Goal: Information Seeking & Learning: Learn about a topic

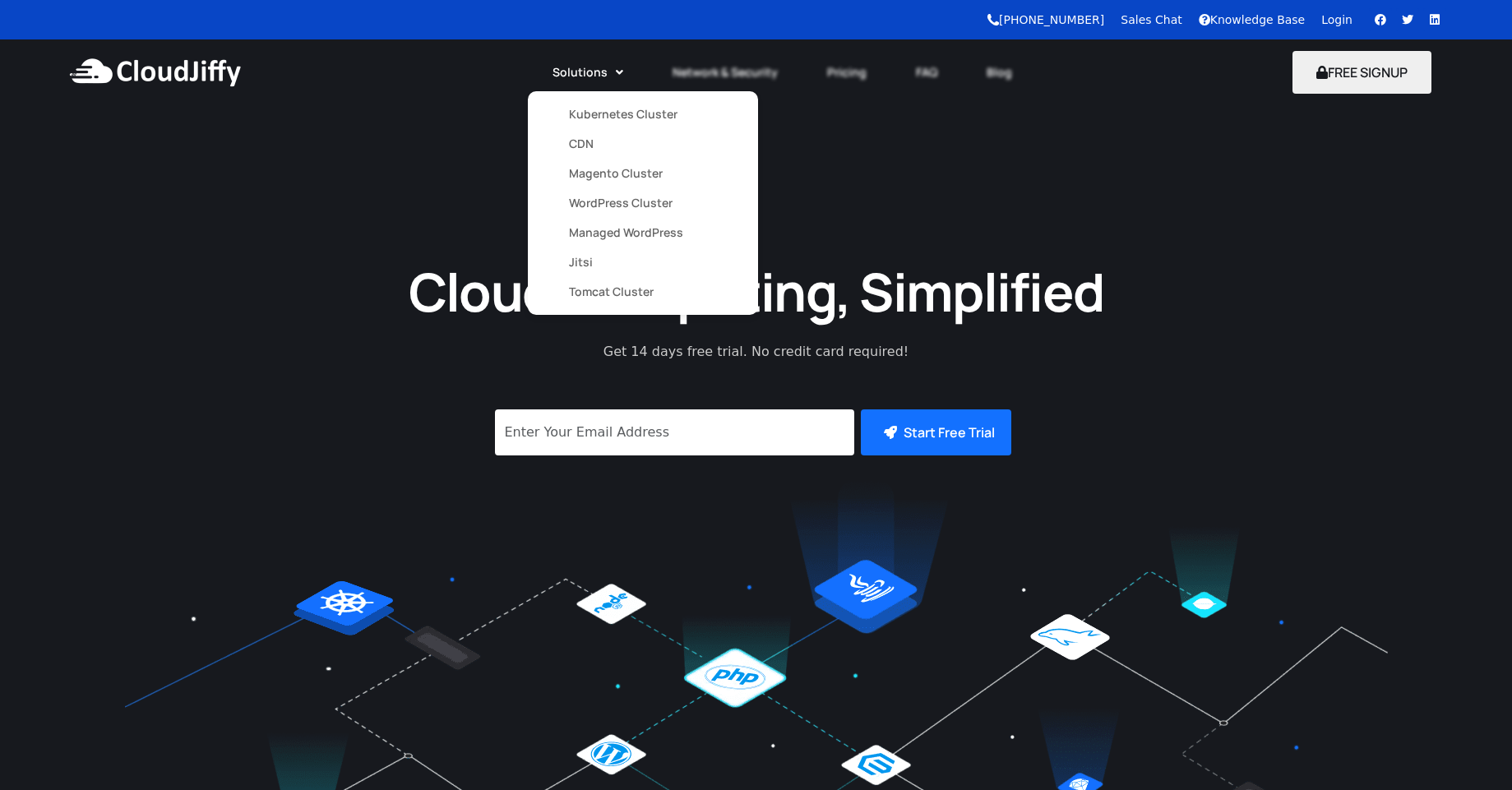
click at [605, 180] on link "Magento Cluster" at bounding box center [642, 174] width 148 height 29
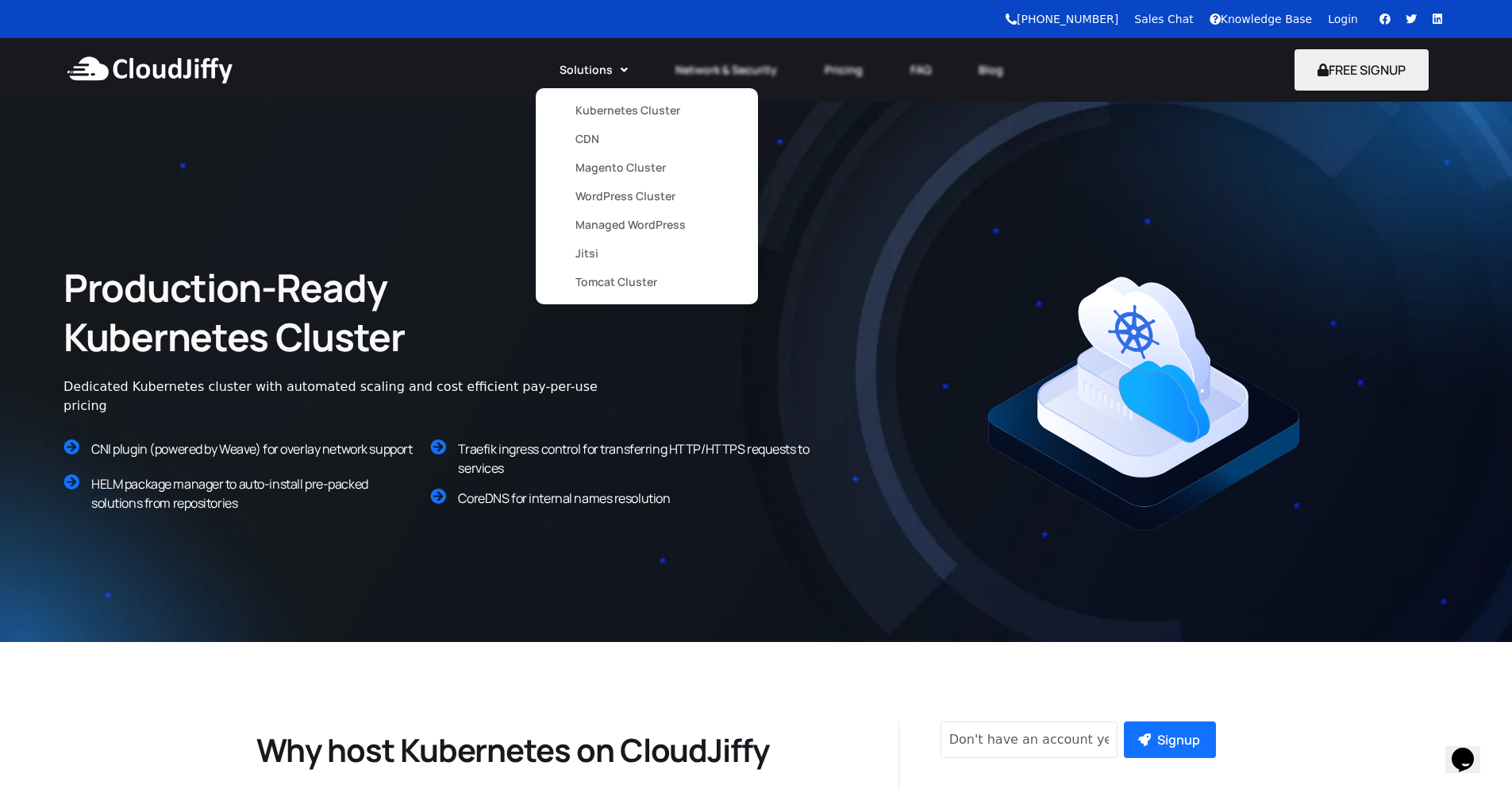
click at [588, 115] on link "Kubernetes Cluster" at bounding box center [646, 110] width 143 height 28
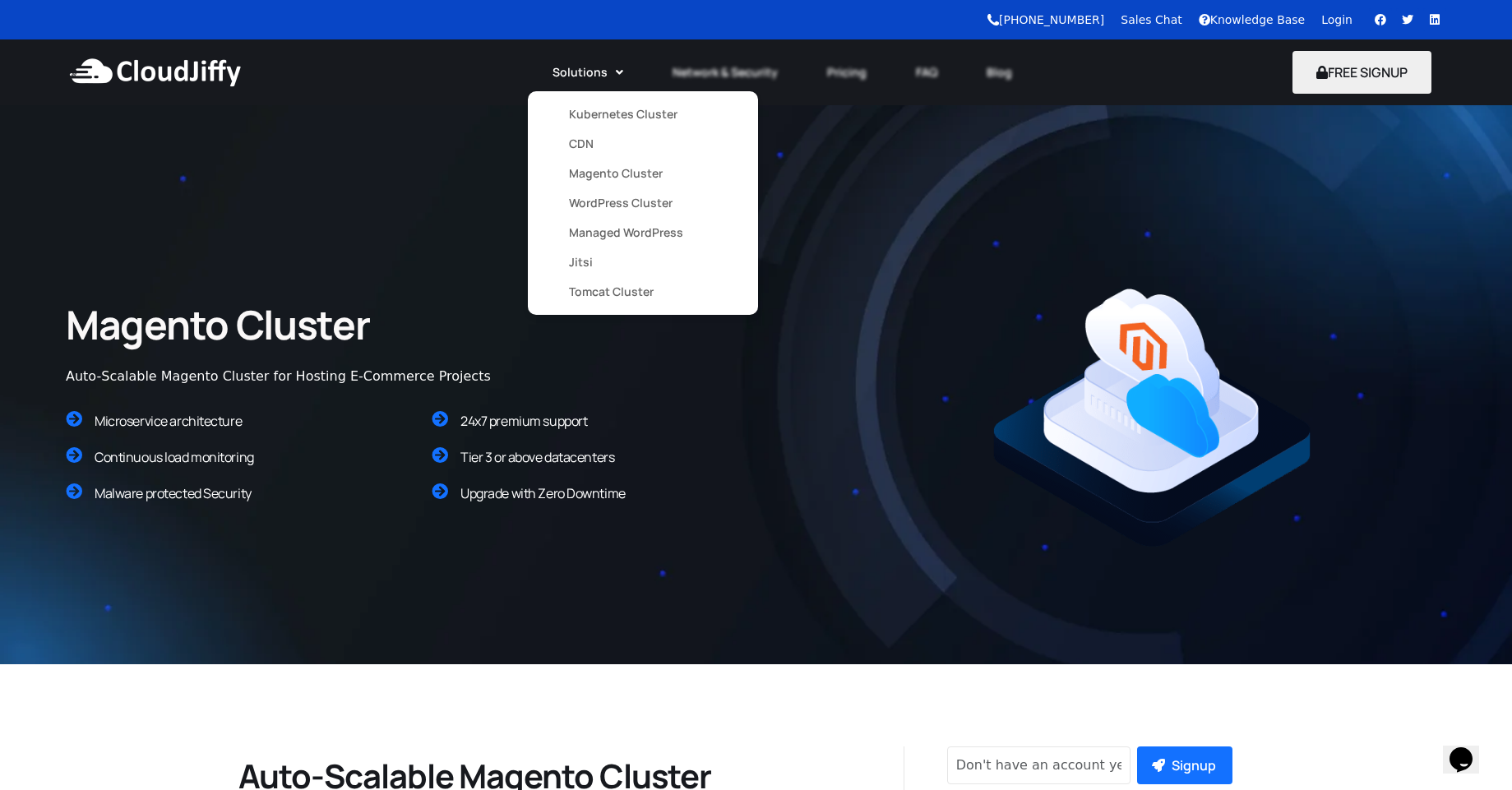
click at [629, 232] on link "Managed WordPress" at bounding box center [642, 232] width 148 height 29
click at [632, 232] on link "Managed WordPress" at bounding box center [642, 232] width 148 height 29
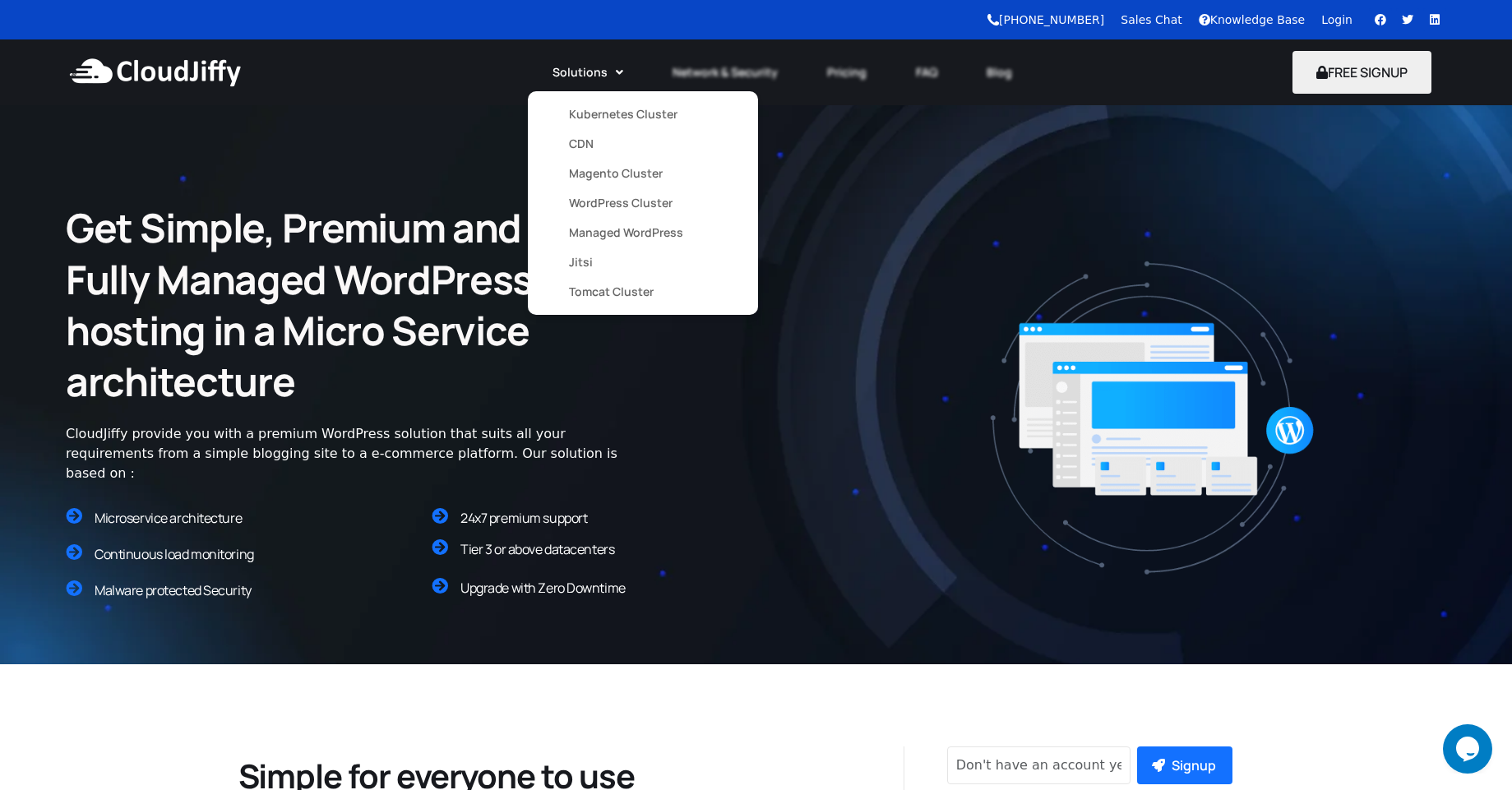
click at [600, 297] on link "Tomcat Cluster" at bounding box center [642, 292] width 148 height 29
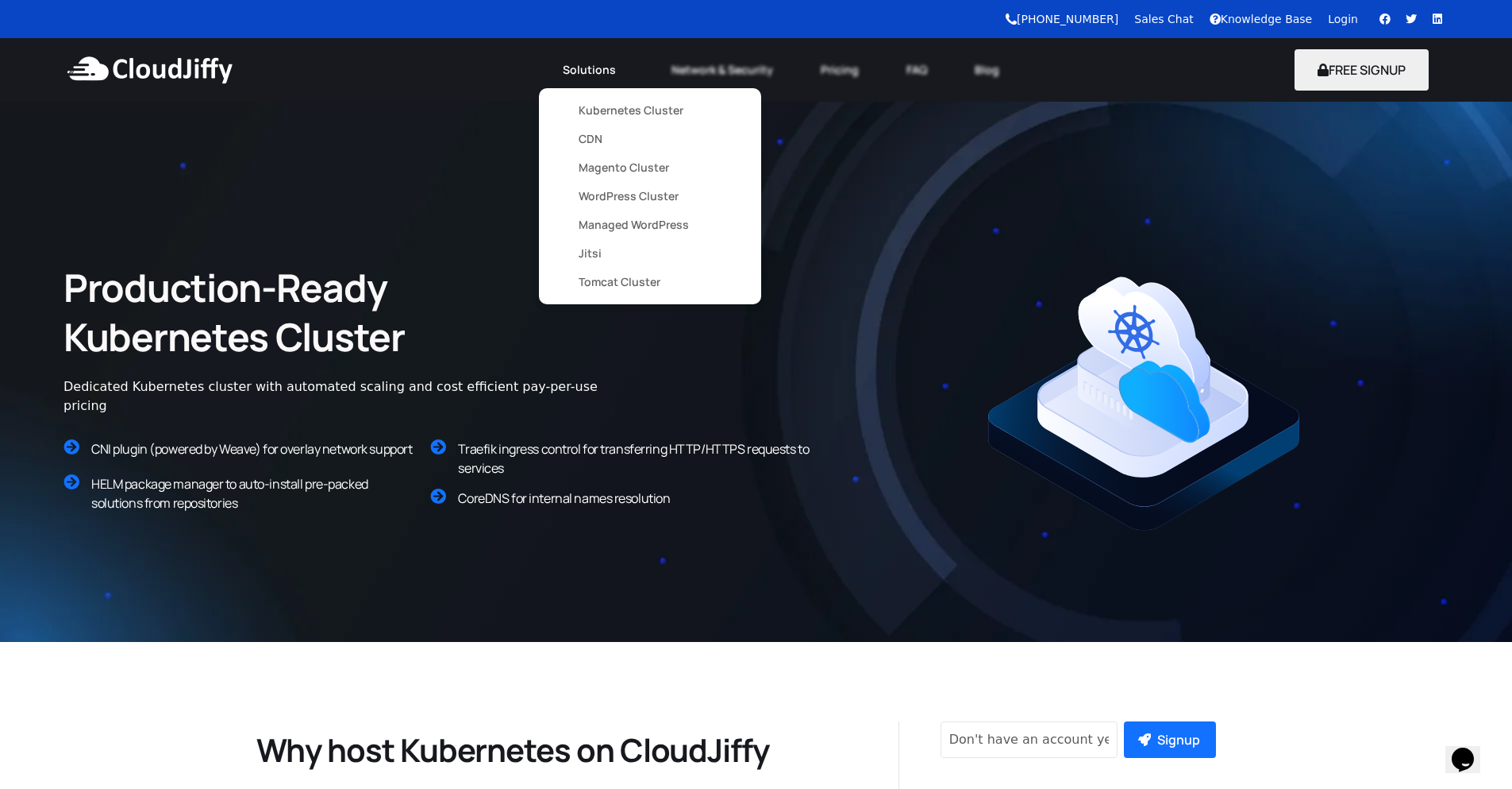
click at [596, 202] on link "WordPress Cluster" at bounding box center [649, 196] width 143 height 28
